Goal: Book appointment/travel/reservation

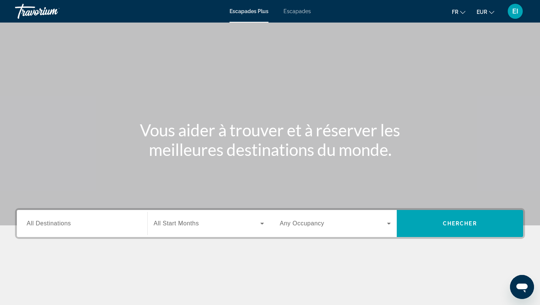
click at [259, 13] on font "Escapades Plus" at bounding box center [249, 11] width 39 height 6
click at [72, 222] on input "Destination All Destinations" at bounding box center [82, 223] width 111 height 9
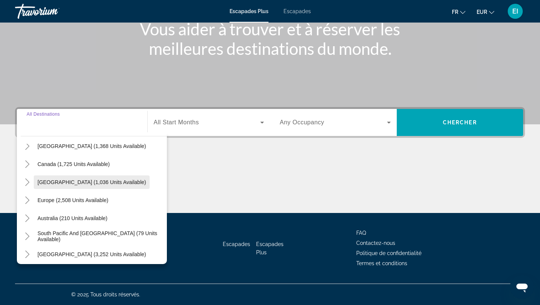
scroll to position [49, 0]
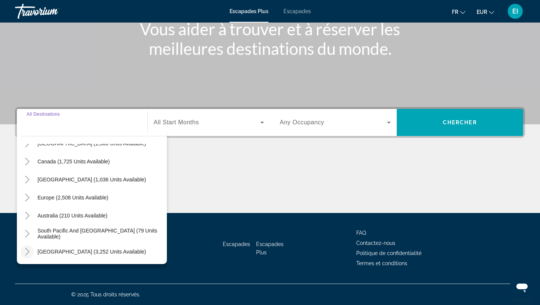
click at [32, 251] on mat-icon "Toggle South America (3,252 units available)" at bounding box center [27, 251] width 13 height 13
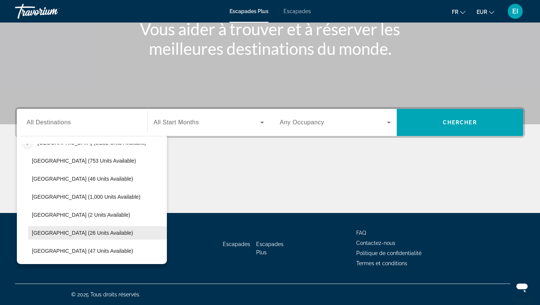
scroll to position [159, 0]
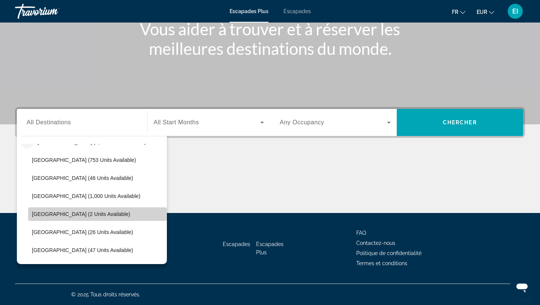
click at [74, 215] on span "[GEOGRAPHIC_DATA] (2 units available)" at bounding box center [81, 214] width 98 height 6
type input "**********"
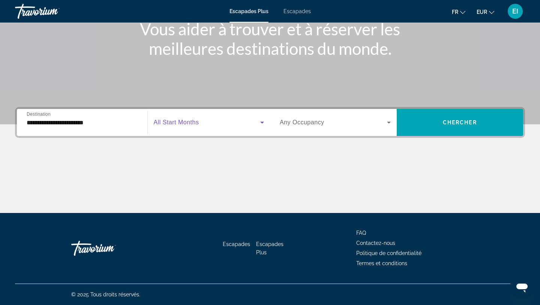
click at [209, 118] on span "Widget de recherche" at bounding box center [207, 122] width 107 height 9
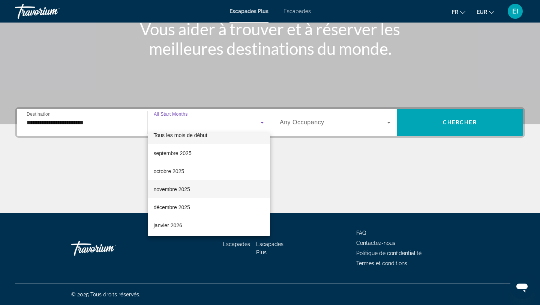
scroll to position [10, 0]
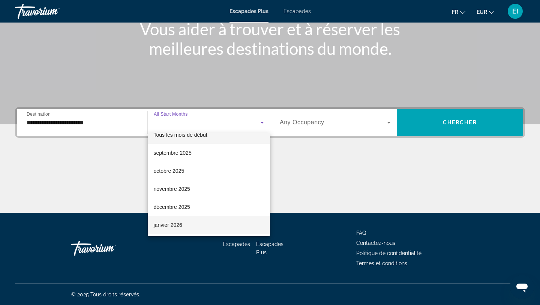
click at [184, 220] on mat-option "janvier 2026" at bounding box center [209, 225] width 123 height 18
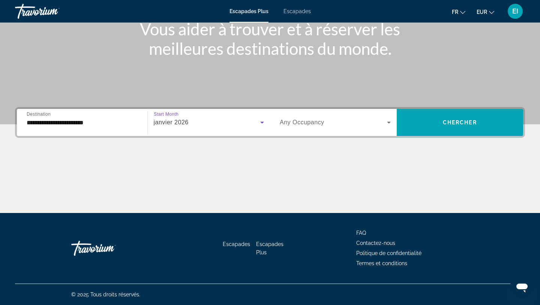
click at [306, 128] on div "Widget de recherche" at bounding box center [335, 122] width 111 height 21
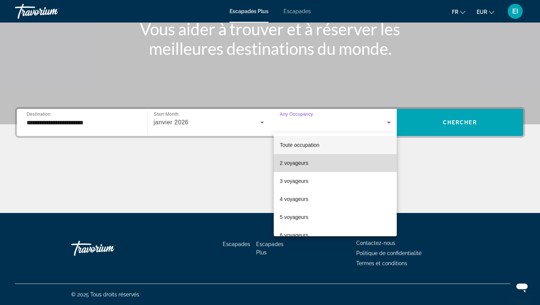
click at [306, 161] on font "2 voyageurs" at bounding box center [294, 163] width 29 height 6
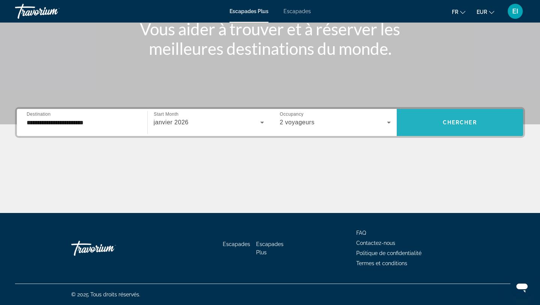
click at [458, 117] on span "Widget de recherche" at bounding box center [460, 122] width 127 height 18
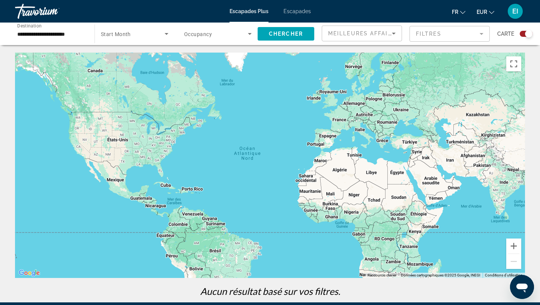
click at [298, 11] on font "Escapades" at bounding box center [297, 11] width 27 height 6
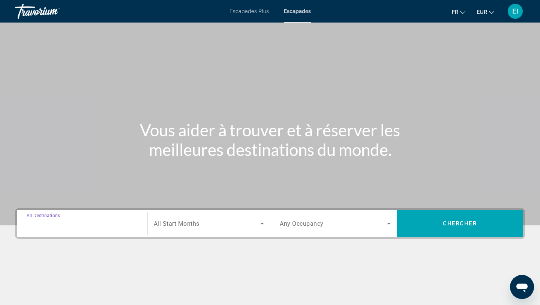
click at [107, 224] on input "Destination All Destinations" at bounding box center [82, 223] width 111 height 9
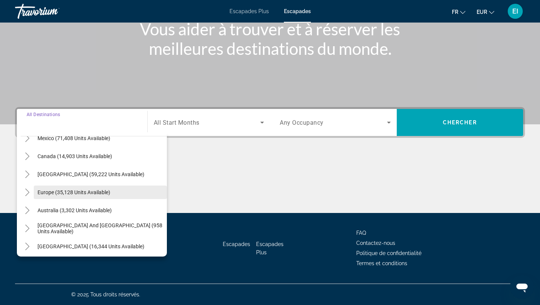
scroll to position [51, 0]
